Goal: Information Seeking & Learning: Learn about a topic

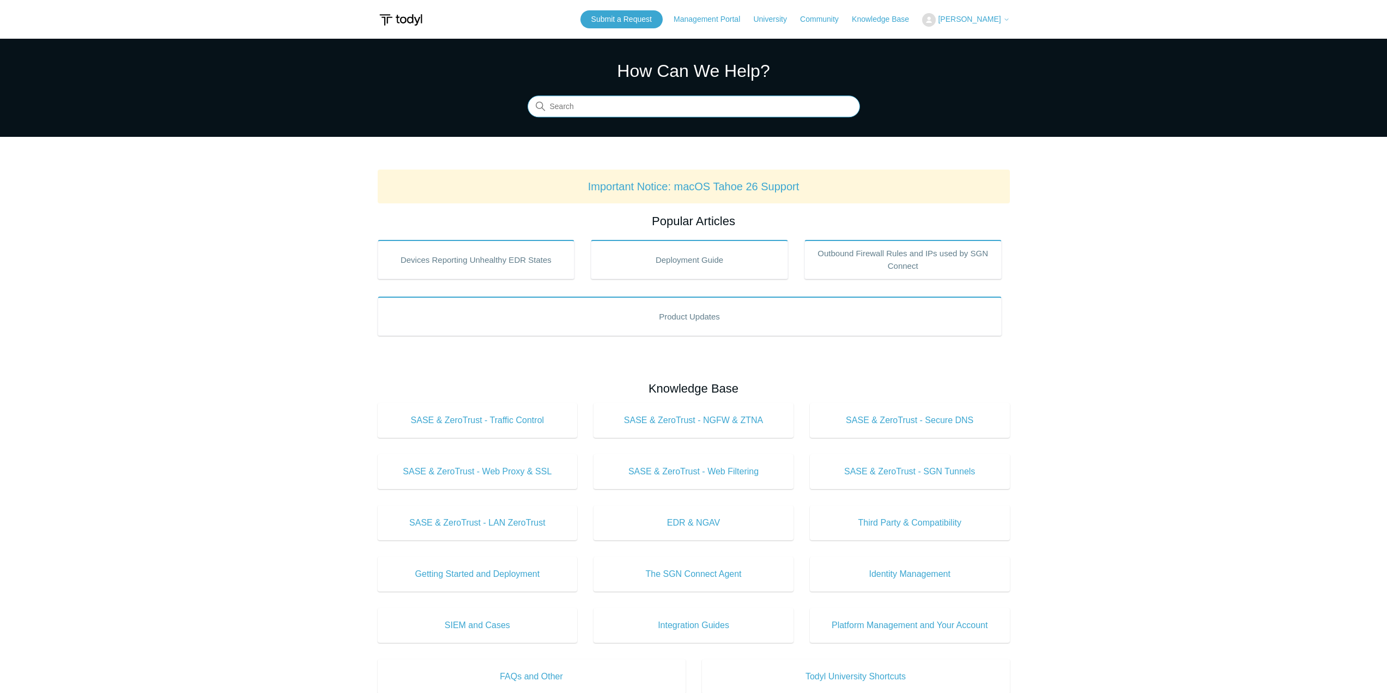
click at [651, 110] on input "Search" at bounding box center [694, 107] width 332 height 22
type input "webhooks"
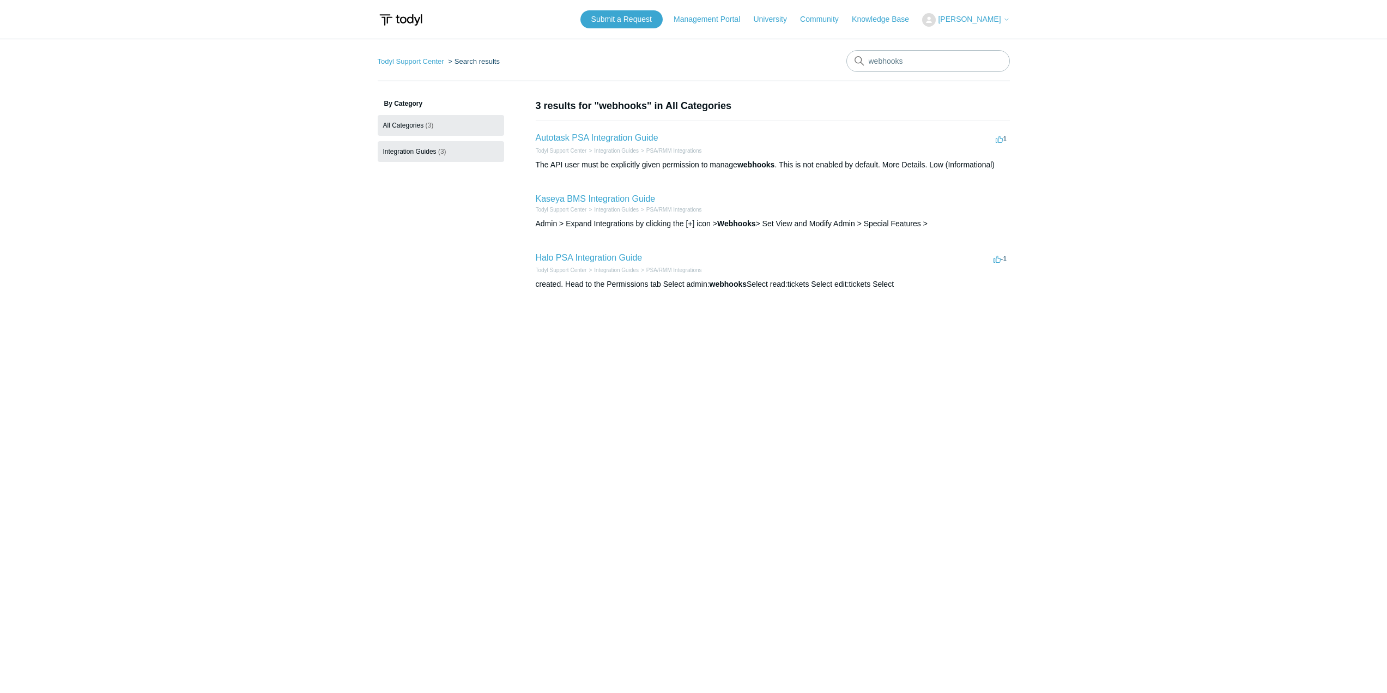
click at [432, 155] on link "Integration Guides (3)" at bounding box center [441, 151] width 126 height 21
click at [987, 20] on span "[PERSON_NAME]" at bounding box center [969, 19] width 63 height 9
click at [1136, 48] on main "Todyl Support Center Search results webhooks By Category All Categories (3) Int…" at bounding box center [693, 350] width 1387 height 623
click at [408, 16] on img at bounding box center [401, 20] width 46 height 20
click at [897, 65] on input "webhooks" at bounding box center [927, 61] width 163 height 22
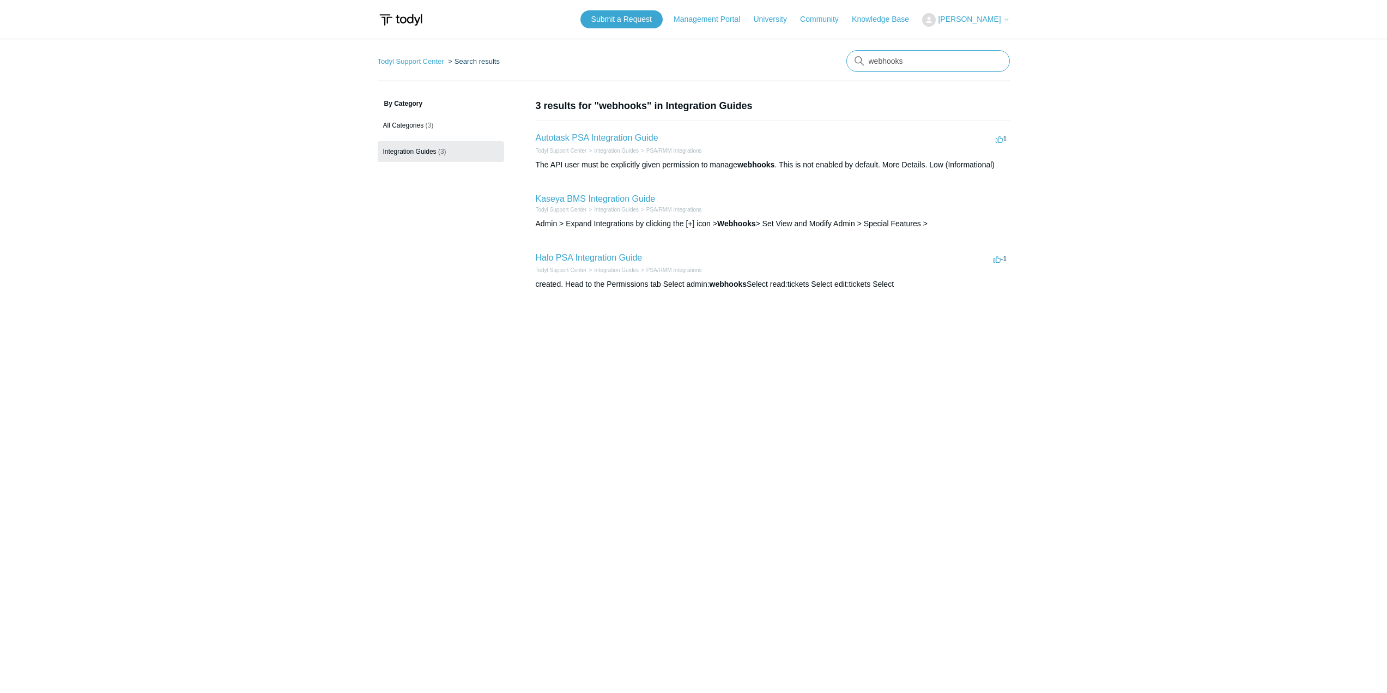
click at [897, 65] on input "webhooks" at bounding box center [927, 61] width 163 height 22
type input "single sign on"
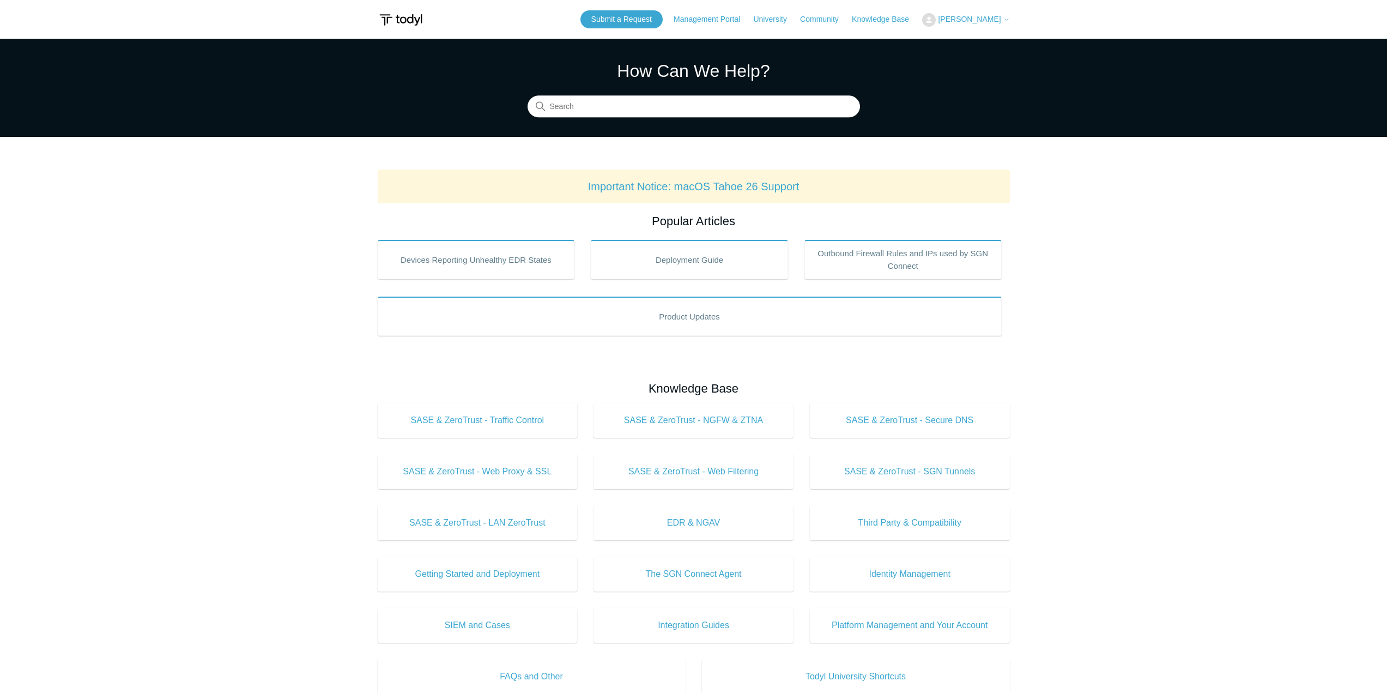
click at [987, 25] on button "[PERSON_NAME]" at bounding box center [965, 20] width 87 height 14
click at [983, 50] on link "My Support Requests" at bounding box center [976, 42] width 106 height 19
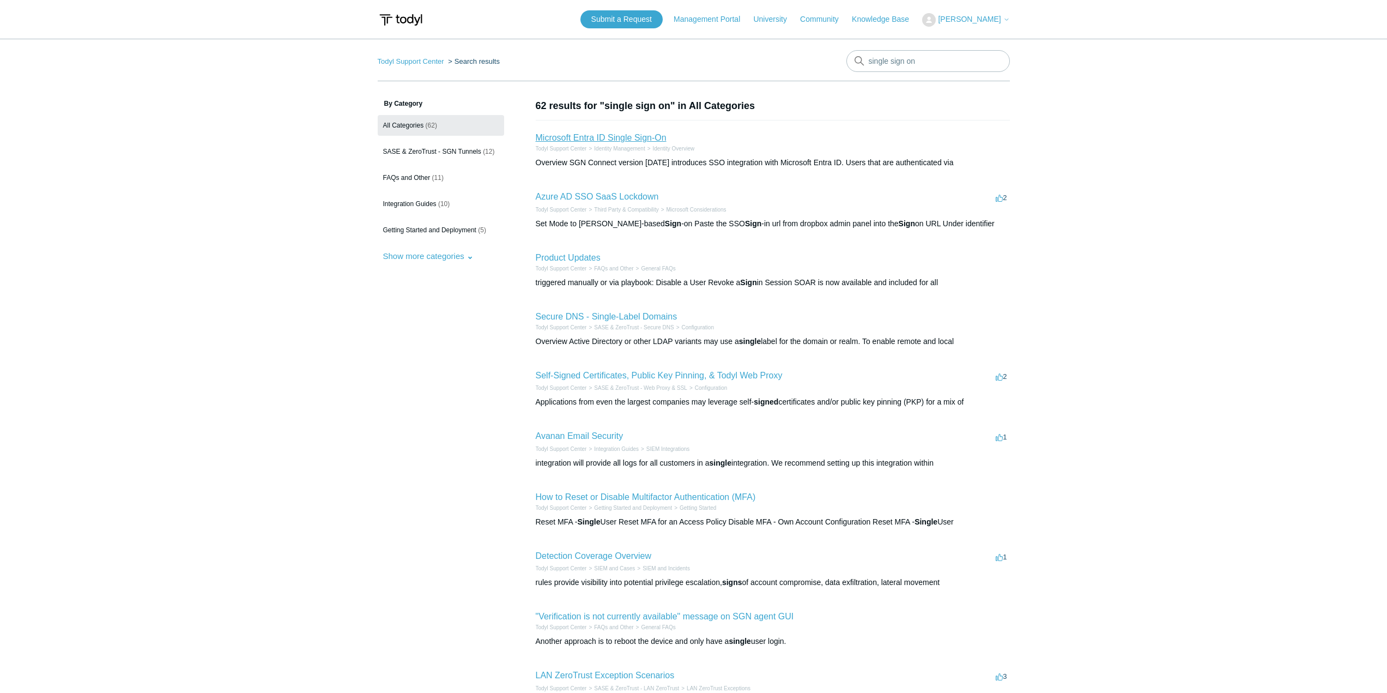
click at [627, 135] on link "Microsoft Entra ID Single Sign-On" at bounding box center [601, 137] width 131 height 9
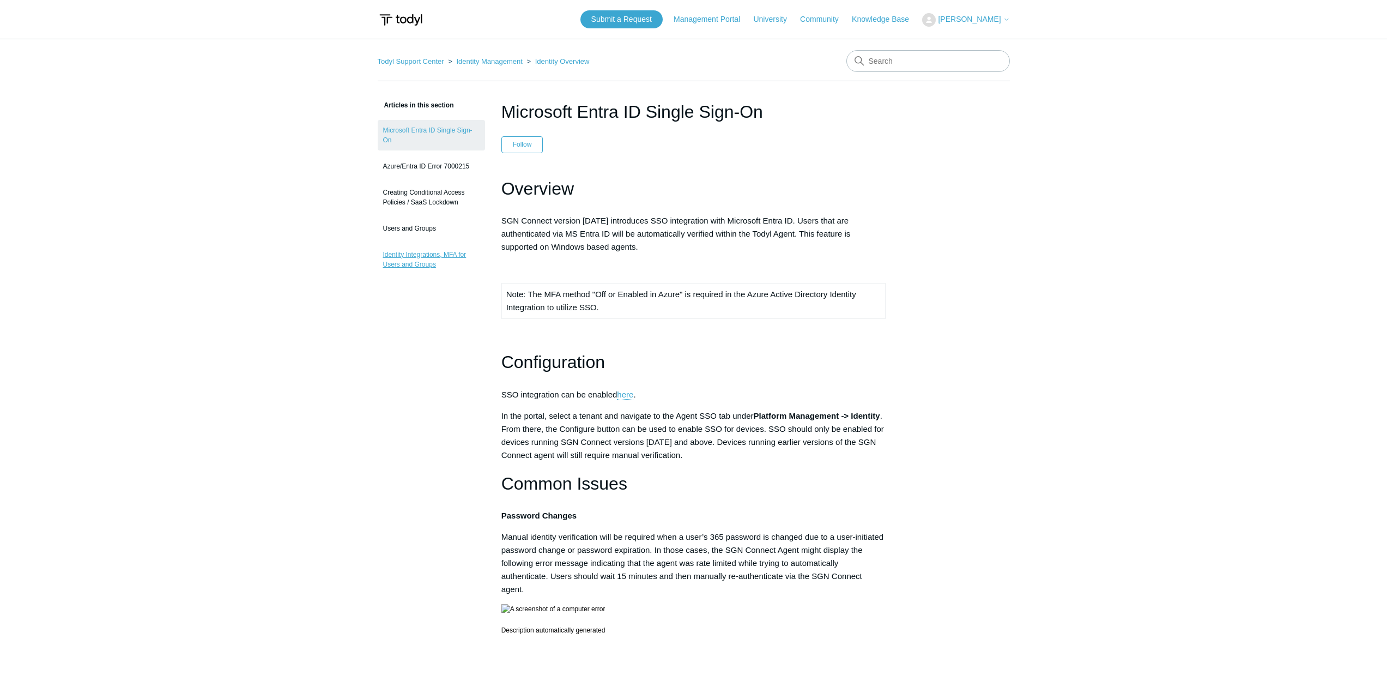
click at [454, 249] on link "Identity Integrations, MFA for Users and Groups" at bounding box center [431, 259] width 107 height 31
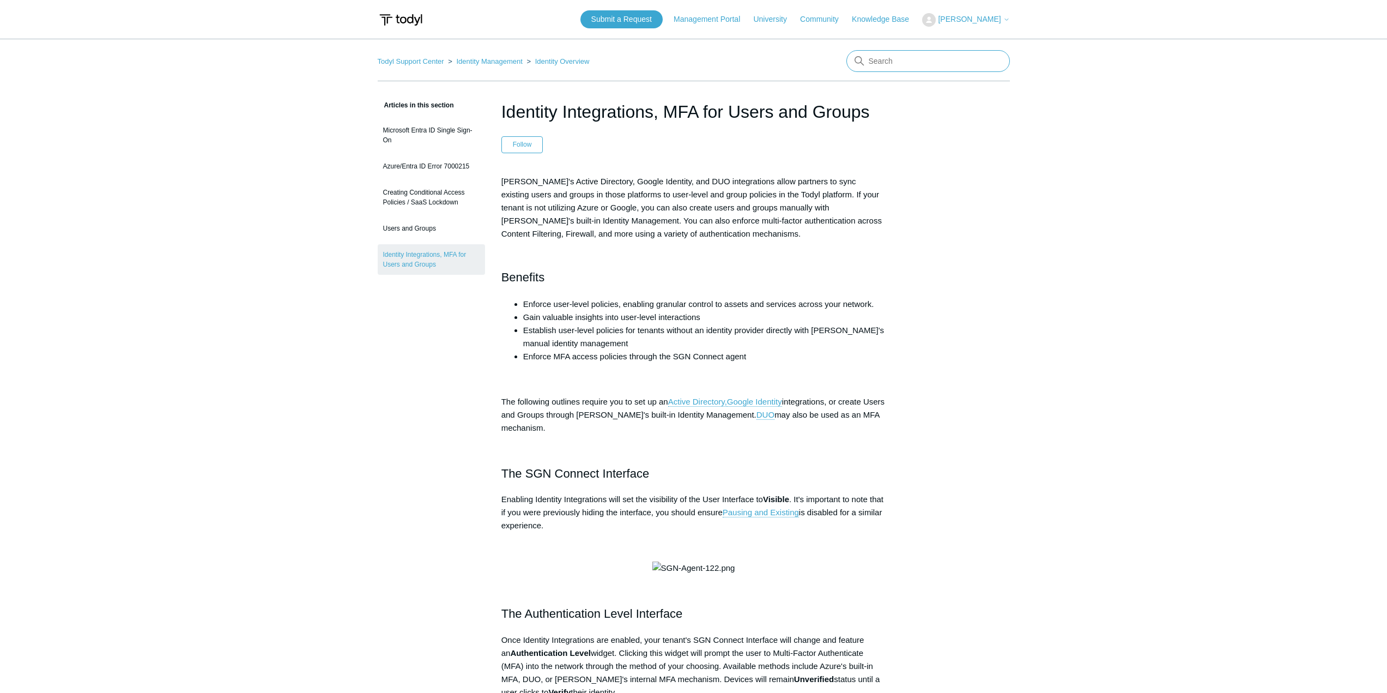
click at [889, 64] on input "Search" at bounding box center [927, 61] width 163 height 22
type input "static ip"
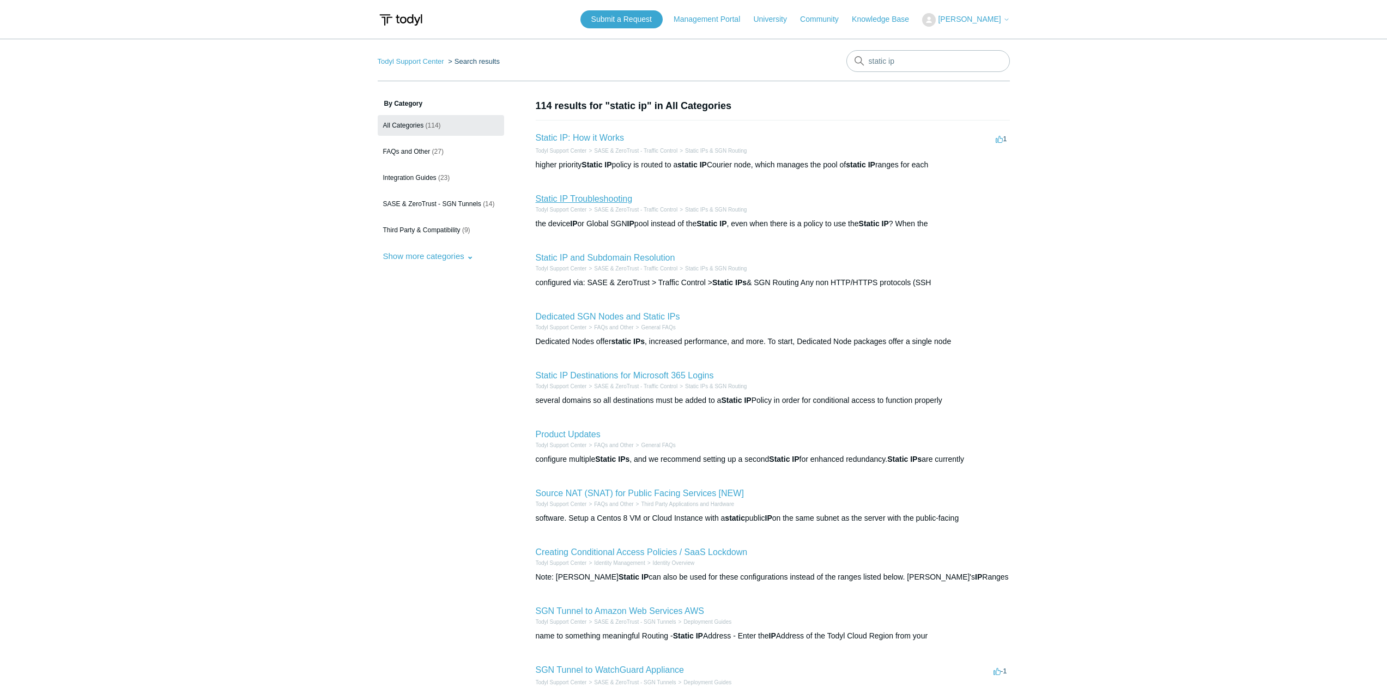
click at [606, 198] on link "Static IP Troubleshooting" at bounding box center [584, 198] width 97 height 9
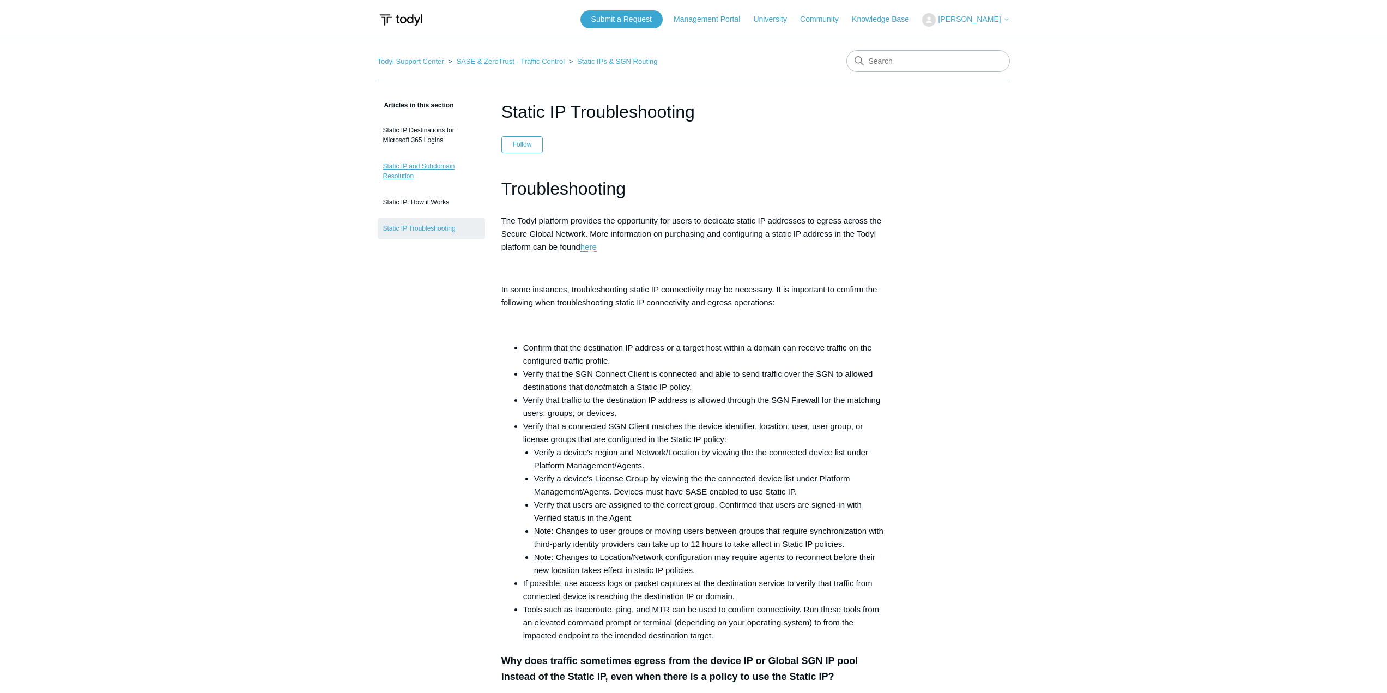
click at [426, 164] on link "Static IP and Subdomain Resolution" at bounding box center [431, 171] width 107 height 31
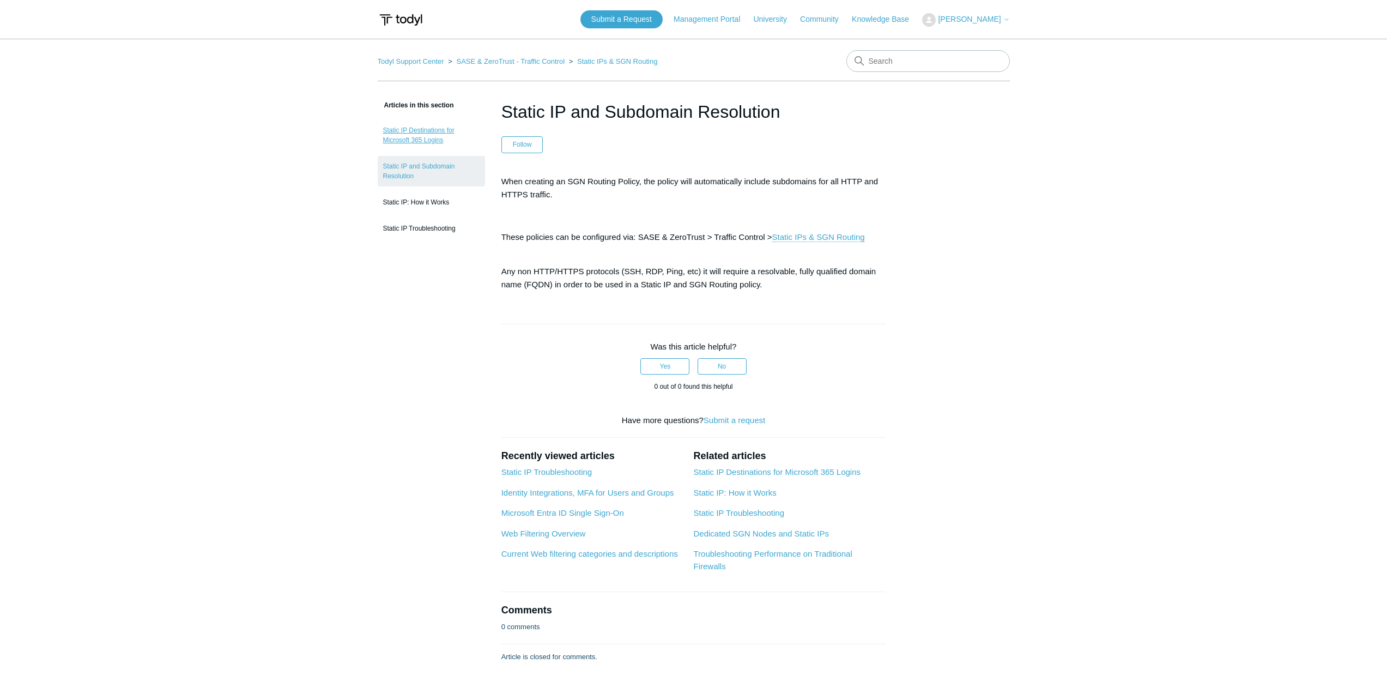
click at [416, 137] on link "Static IP Destinations for Microsoft 365 Logins" at bounding box center [431, 135] width 107 height 31
